Goal: Check status

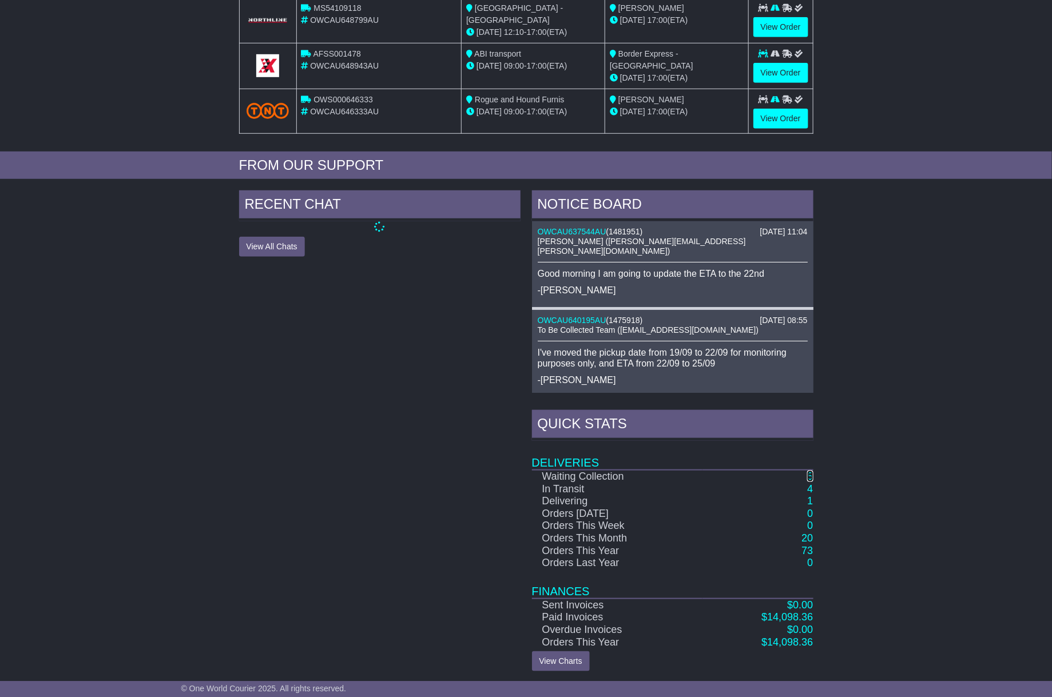
click at [810, 475] on link "5" at bounding box center [810, 476] width 6 height 11
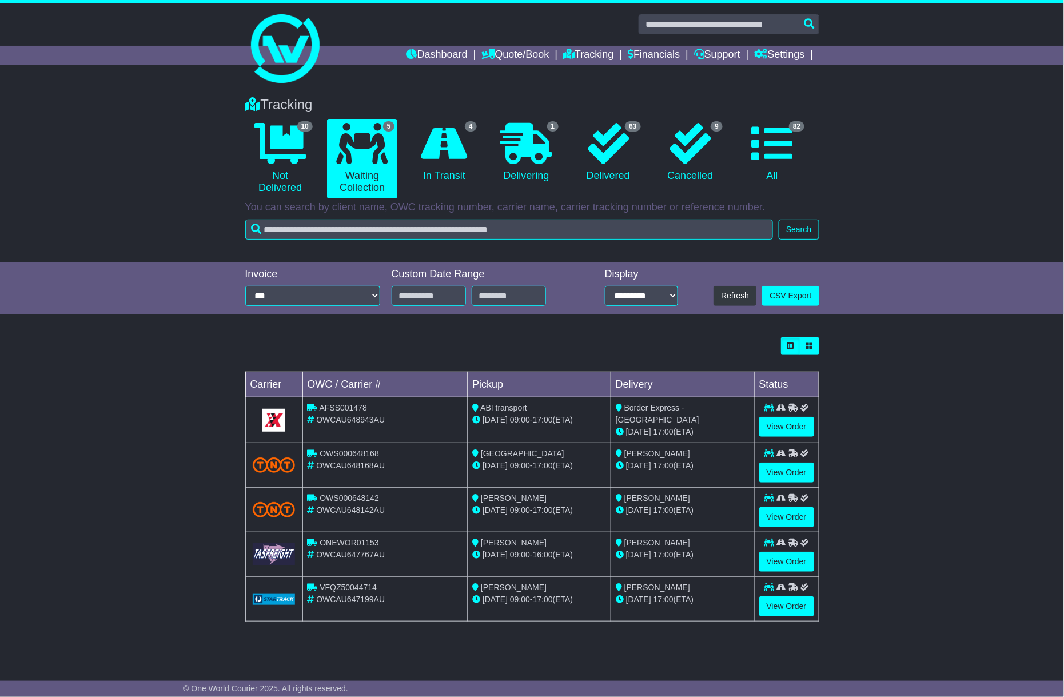
click at [359, 425] on div "OWCAU648943AU" at bounding box center [386, 420] width 156 height 12
copy span "OWCAU648943AU"
click at [339, 557] on span "OWCAU647767AU" at bounding box center [350, 554] width 69 height 9
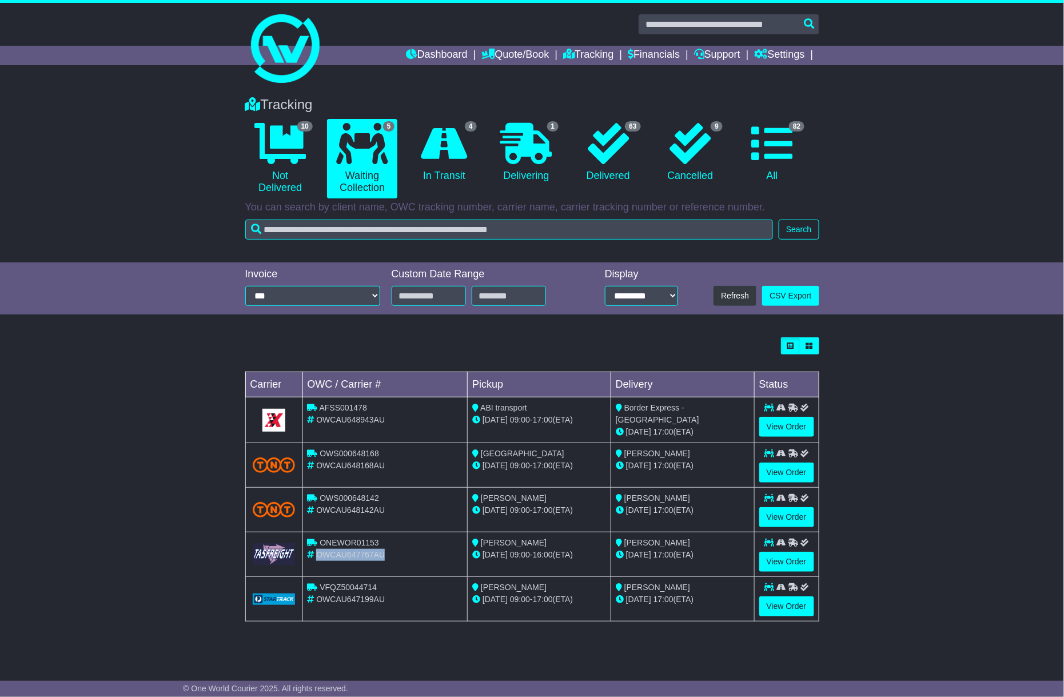
copy span "OWCAU647767AU"
click at [9, 486] on div "Loading... No bookings found Carrier OWC / Carrier # Pickup Delivery Status AFS…" at bounding box center [532, 486] width 1064 height 308
